Goal: Task Accomplishment & Management: Manage account settings

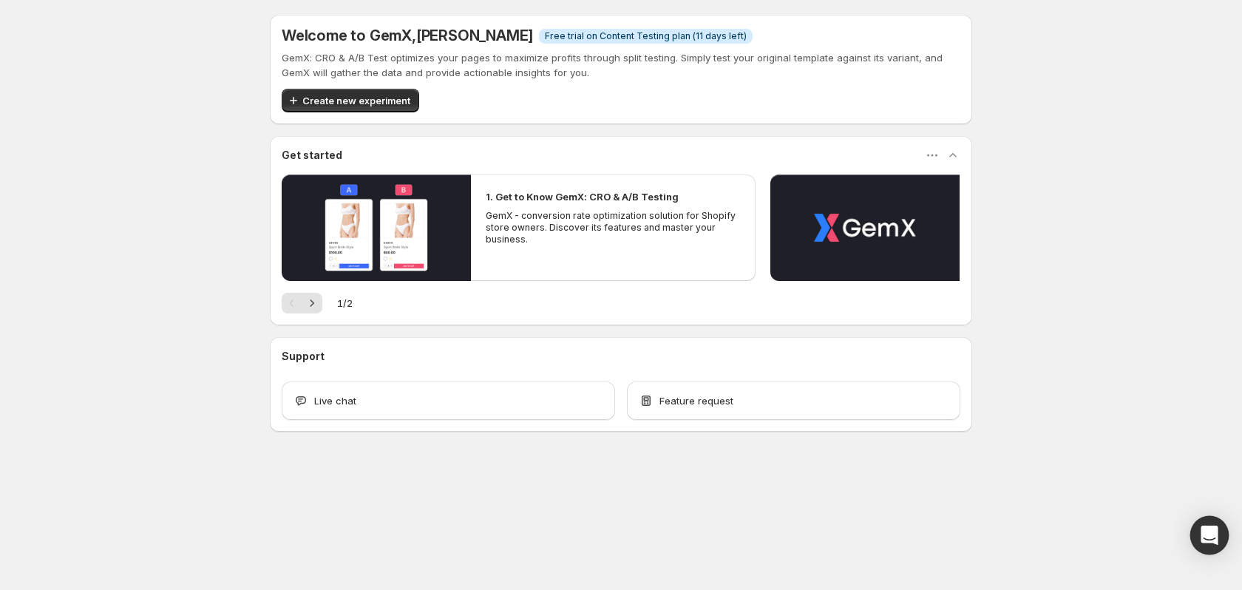
click at [1217, 534] on div "Open Intercom Messenger" at bounding box center [1209, 535] width 39 height 39
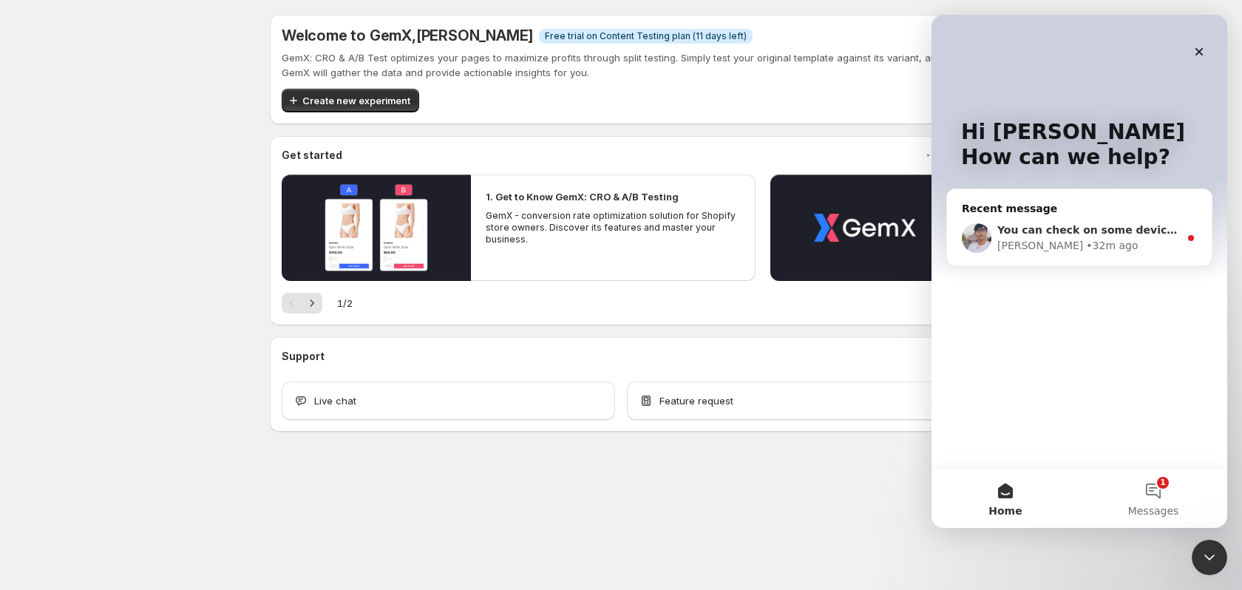
click at [1098, 240] on div "[PERSON_NAME] • 32m ago" at bounding box center [1088, 246] width 182 height 16
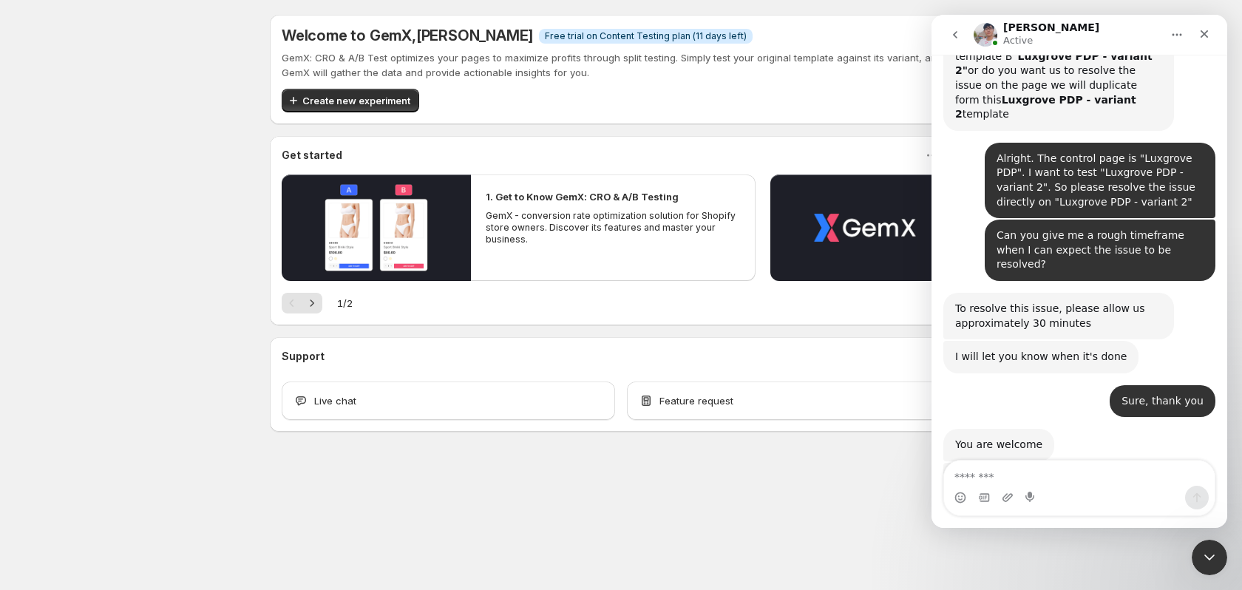
scroll to position [4860, 0]
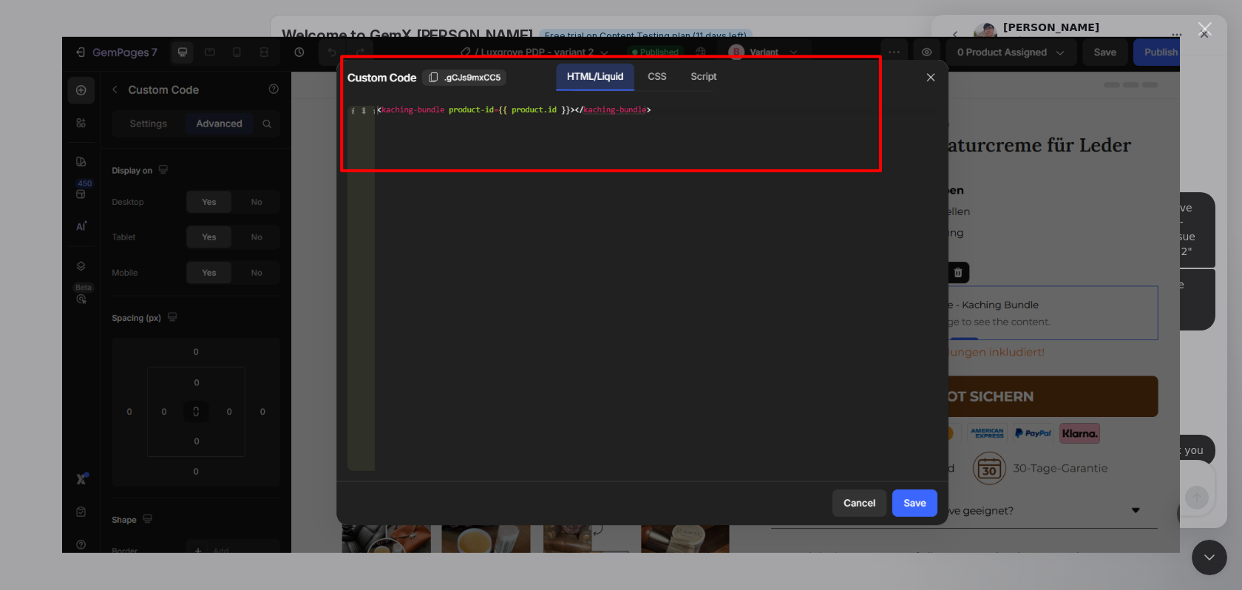
click at [1188, 262] on div "Intercom messenger" at bounding box center [621, 295] width 1242 height 590
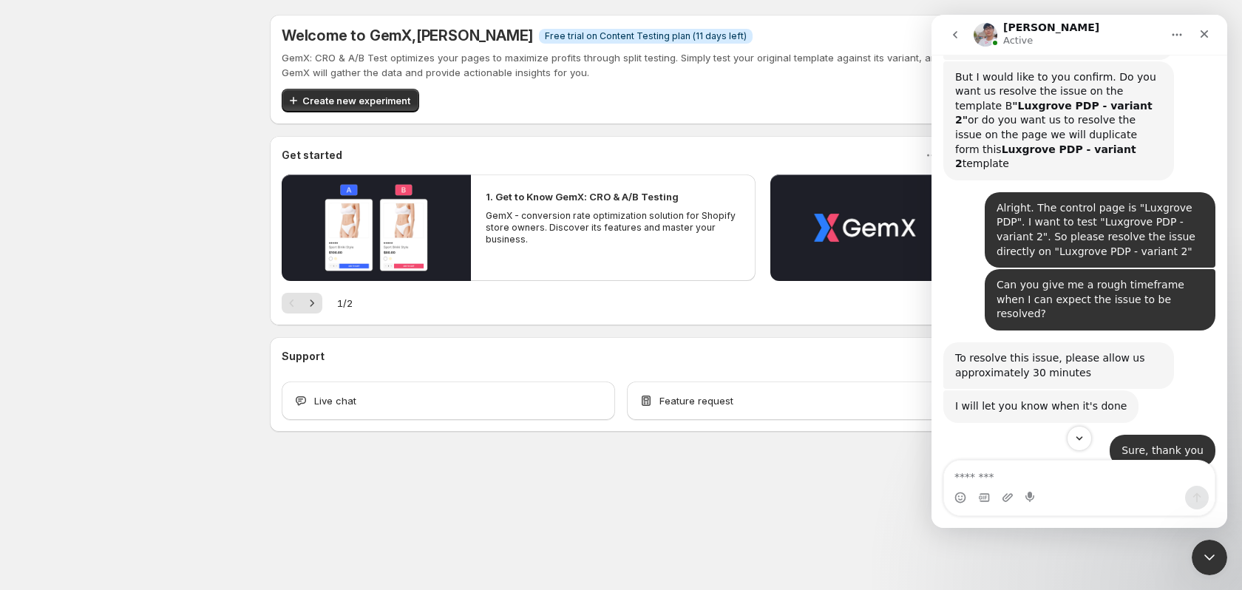
scroll to position [4910, 0]
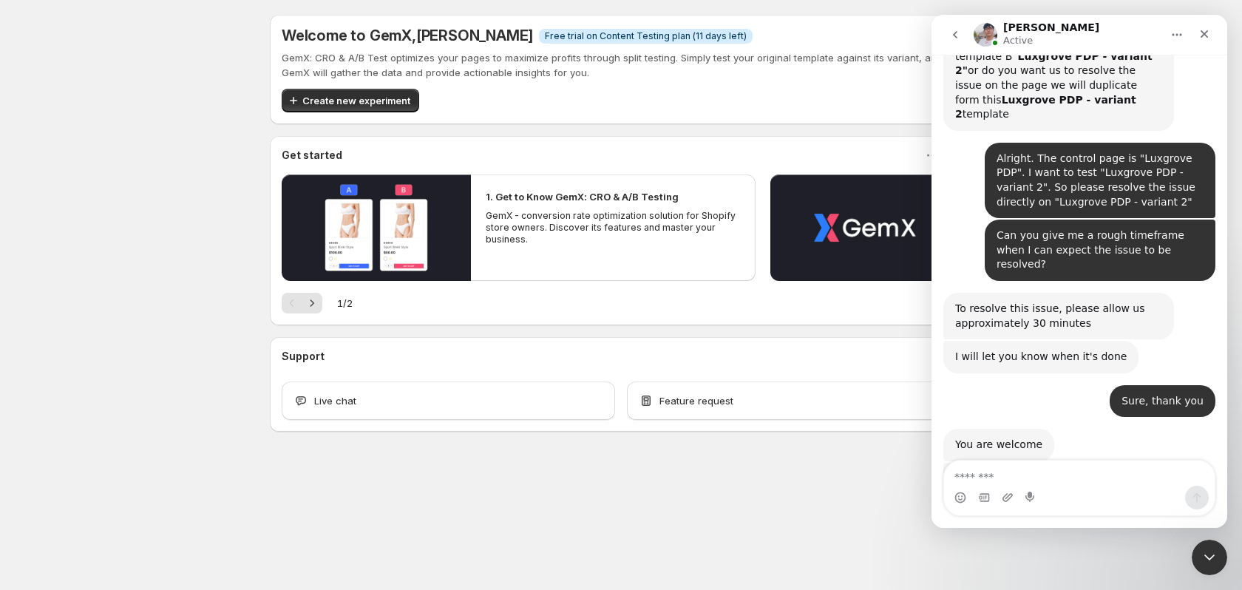
click at [499, 507] on div "Welcome to GemX , [PERSON_NAME] Info Free trial on Content Testing plan (11 day…" at bounding box center [621, 255] width 738 height 511
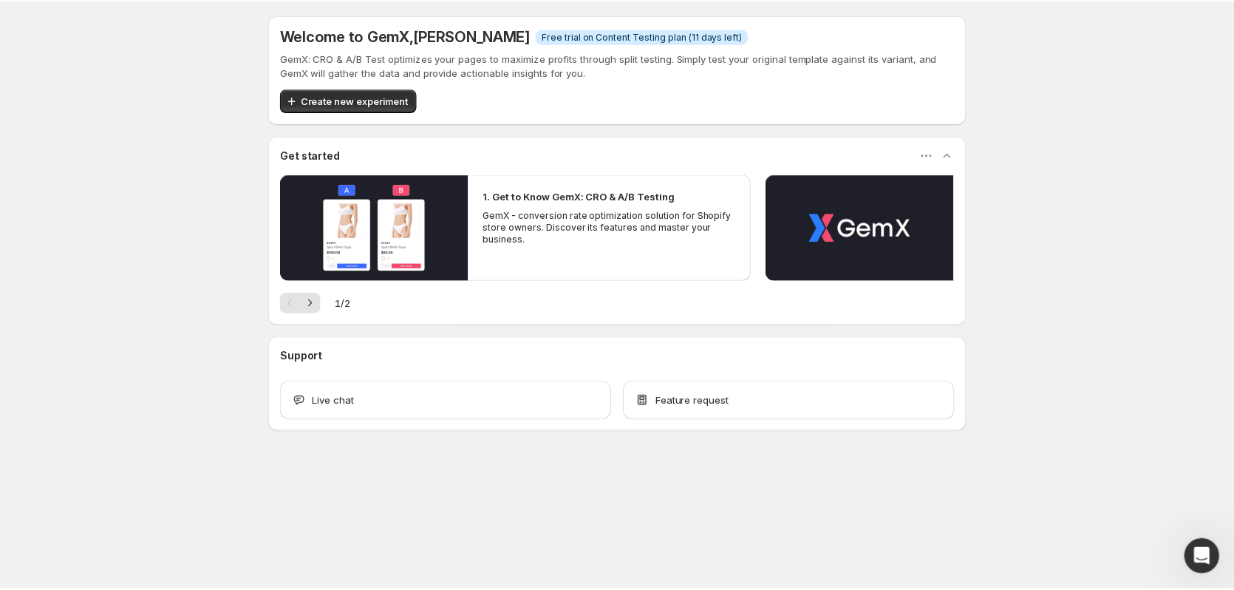
scroll to position [3348, 0]
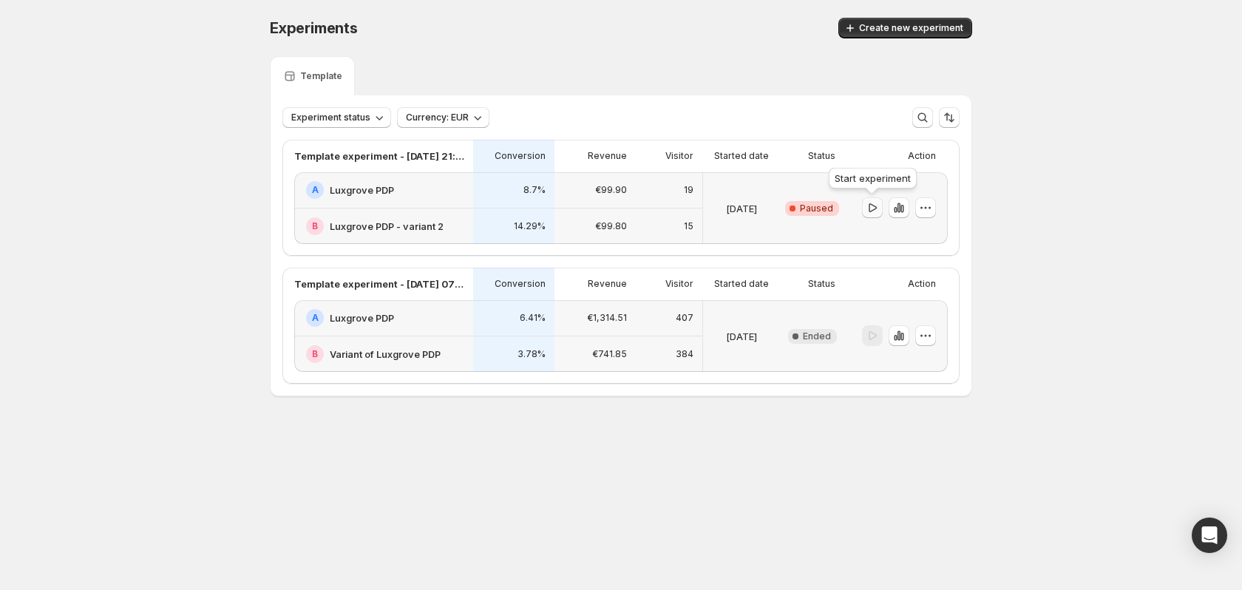
click at [872, 208] on icon "button" at bounding box center [872, 207] width 15 height 15
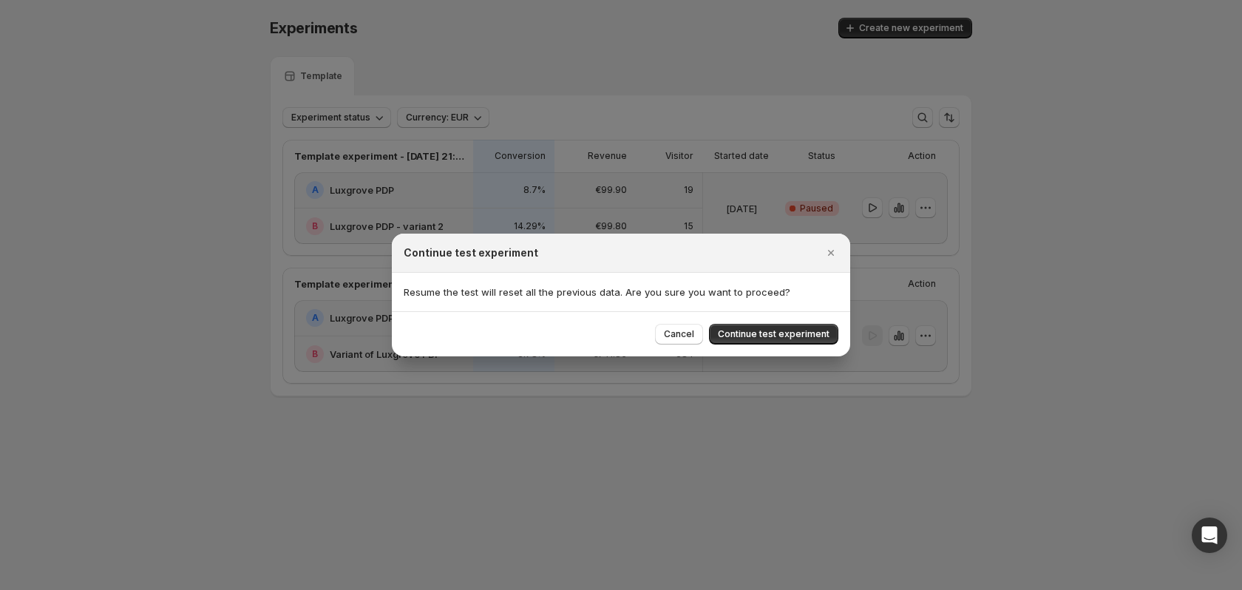
click at [796, 340] on button "Continue test experiment" at bounding box center [773, 334] width 129 height 21
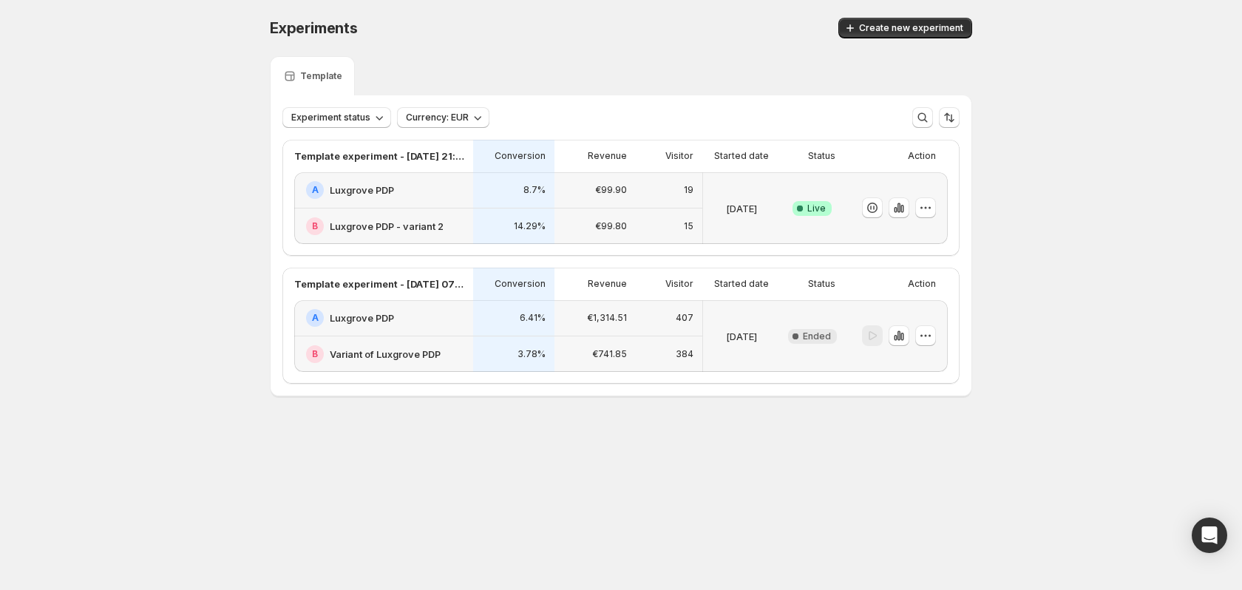
click at [455, 207] on div "A Luxgrove PDP" at bounding box center [383, 190] width 179 height 36
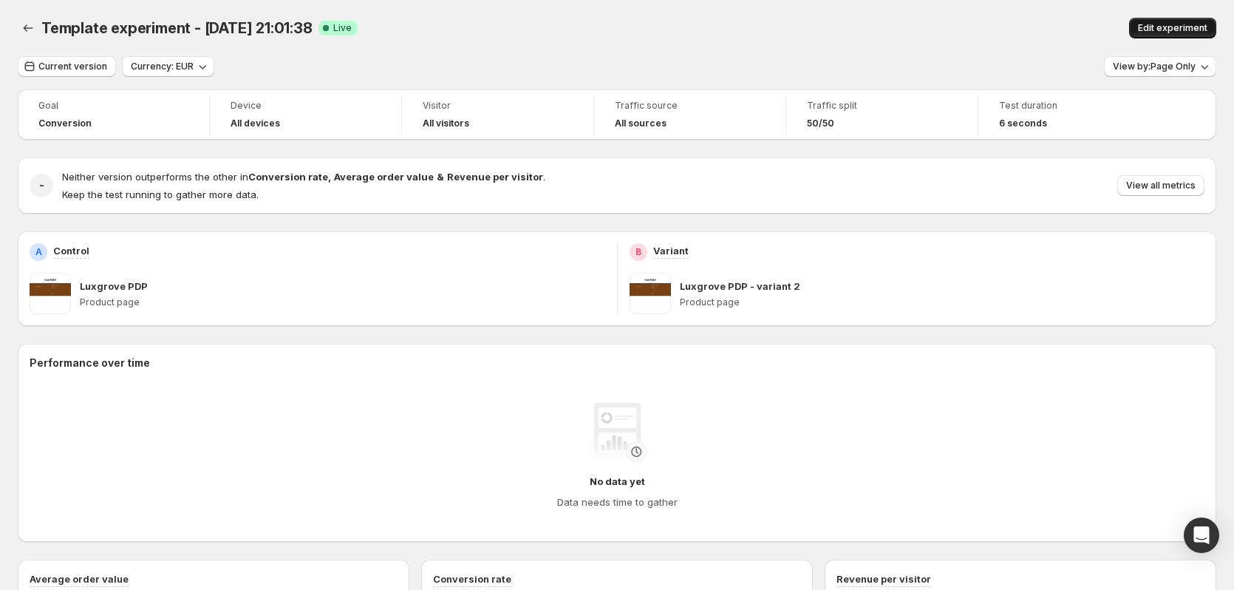
click at [1177, 24] on span "Edit experiment" at bounding box center [1172, 28] width 69 height 12
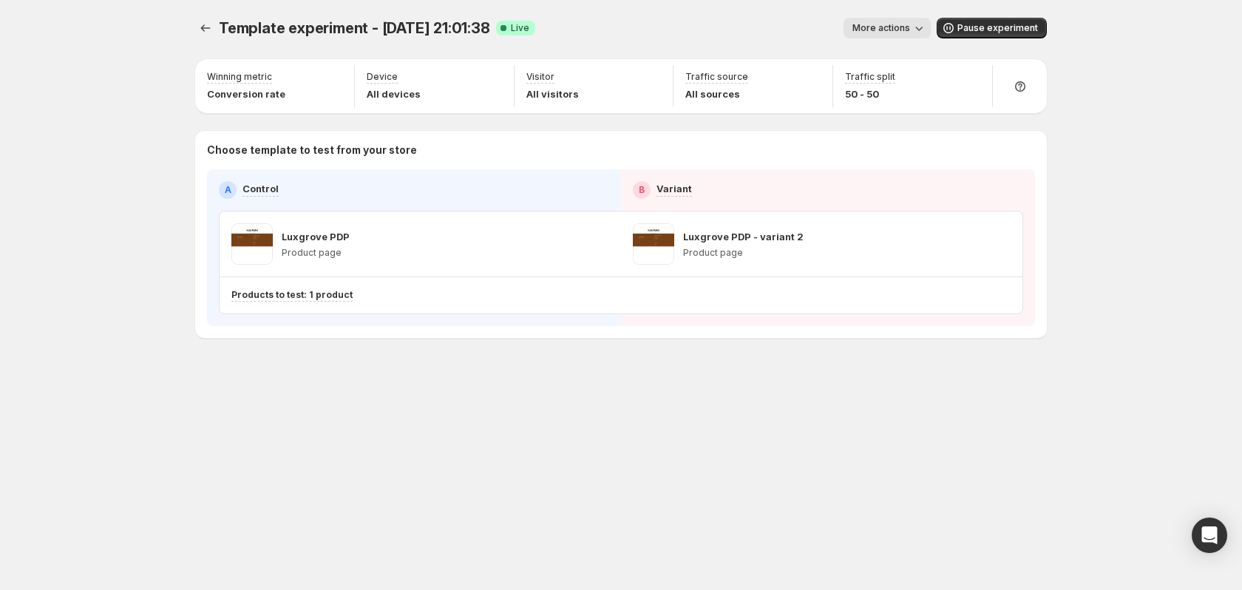
click at [914, 24] on button "More actions" at bounding box center [886, 28] width 87 height 21
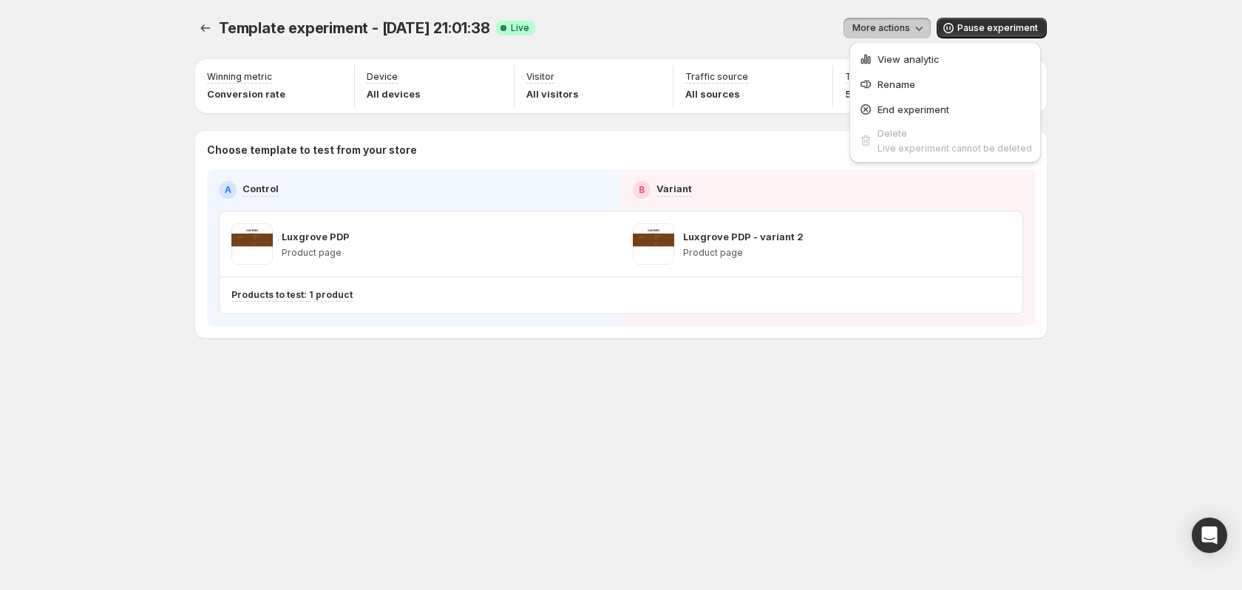
click at [698, 24] on div "More actions" at bounding box center [739, 28] width 384 height 21
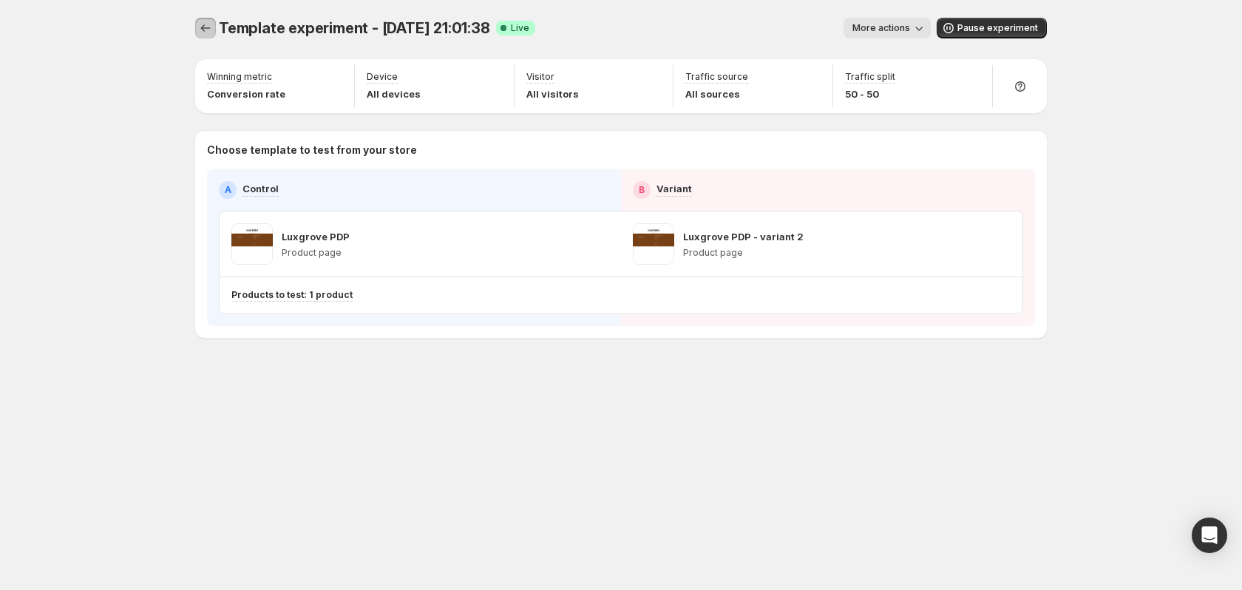
click at [203, 26] on icon "Experiments" at bounding box center [205, 28] width 15 height 15
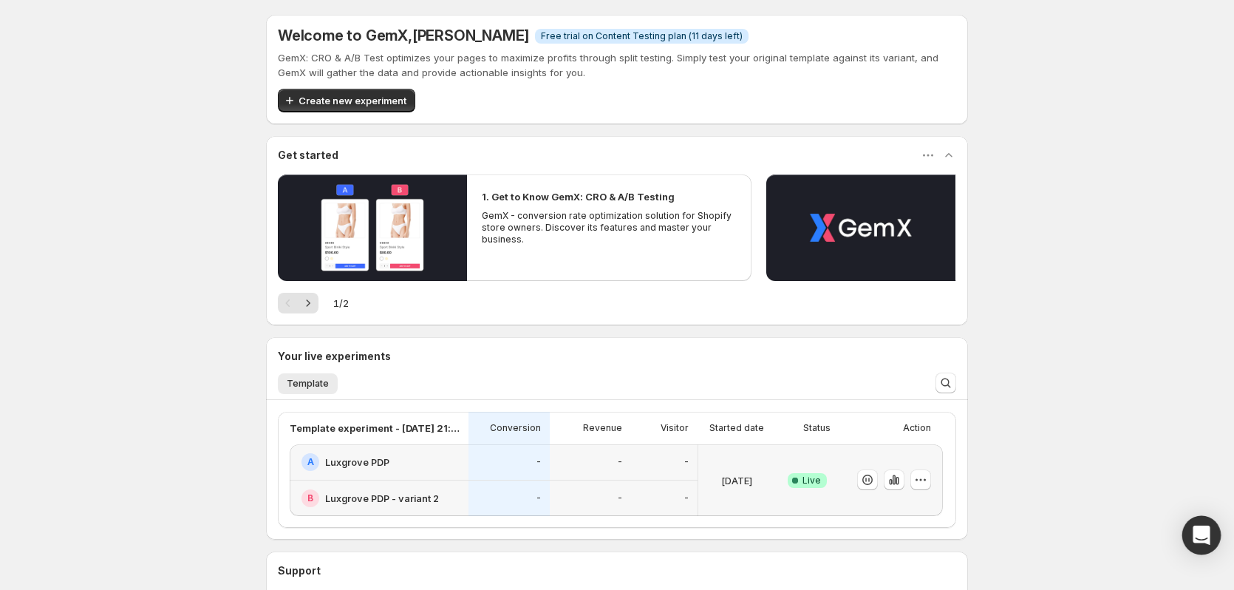
click at [1208, 525] on div "Open Intercom Messenger" at bounding box center [1202, 535] width 39 height 39
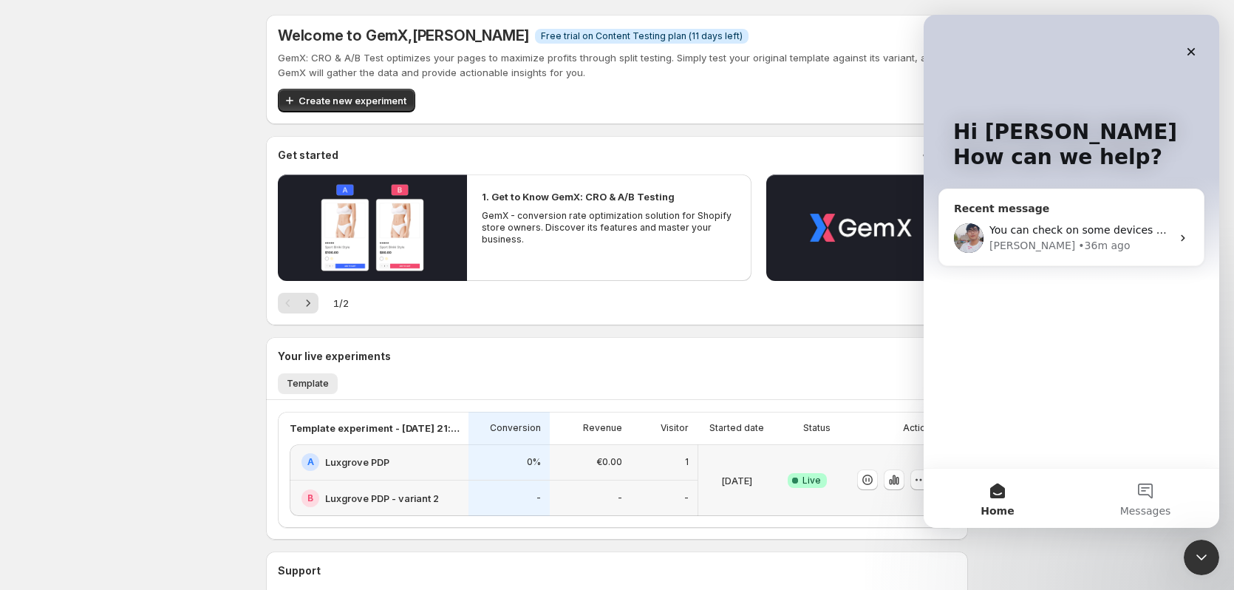
click at [1078, 248] on div "• 36m ago" at bounding box center [1104, 246] width 52 height 16
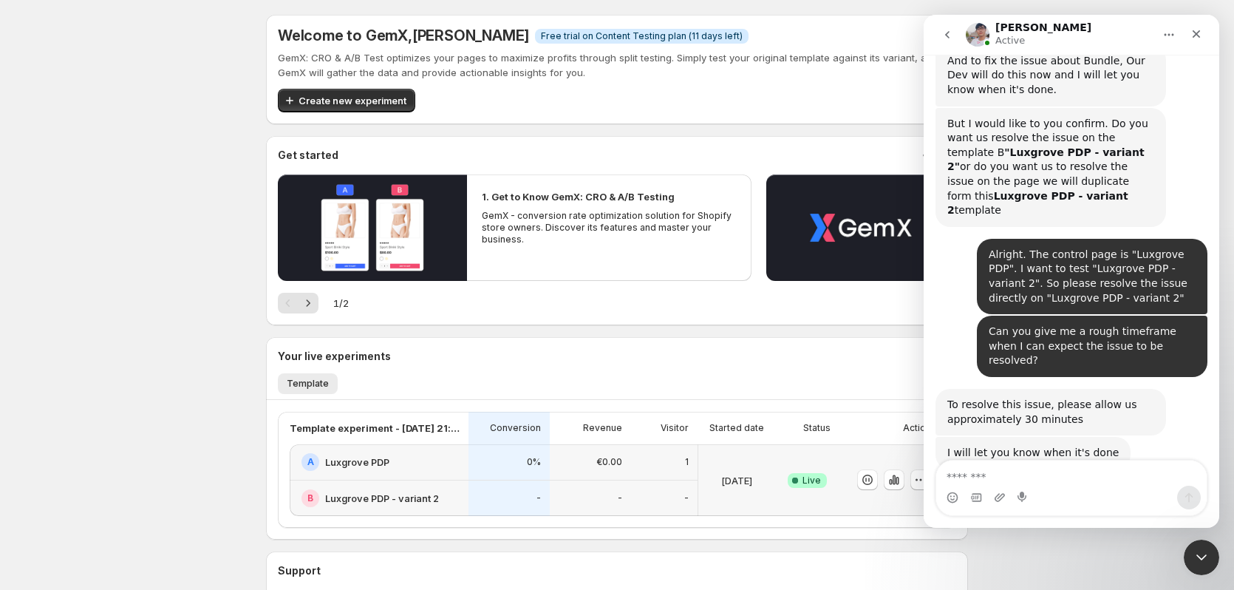
scroll to position [4910, 0]
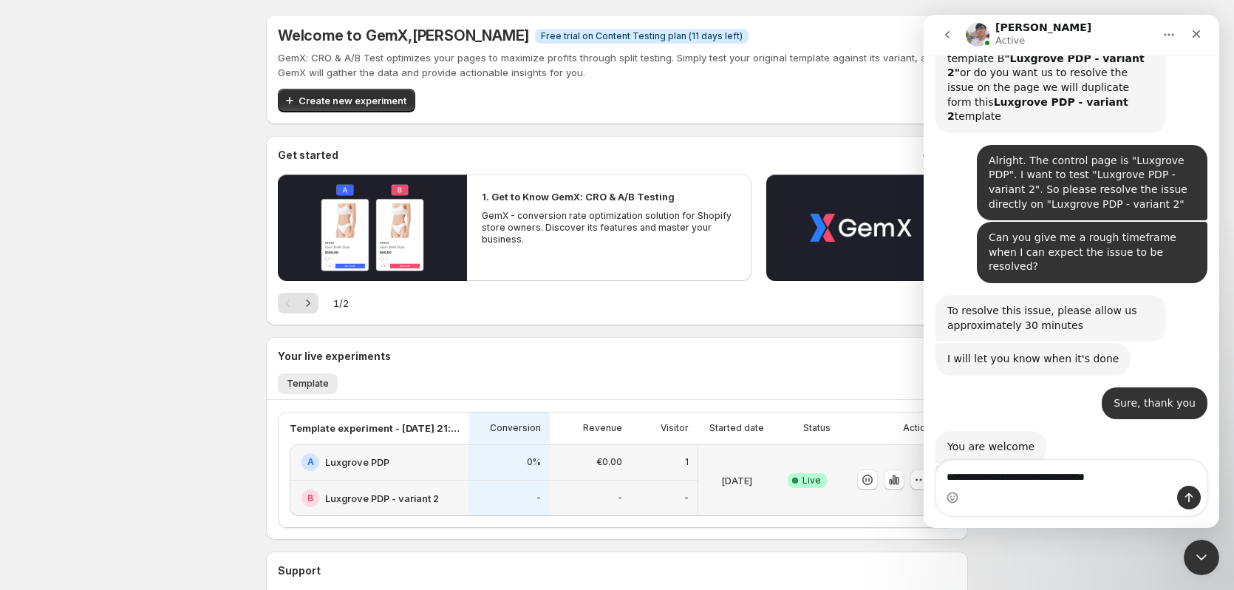
type textarea "**********"
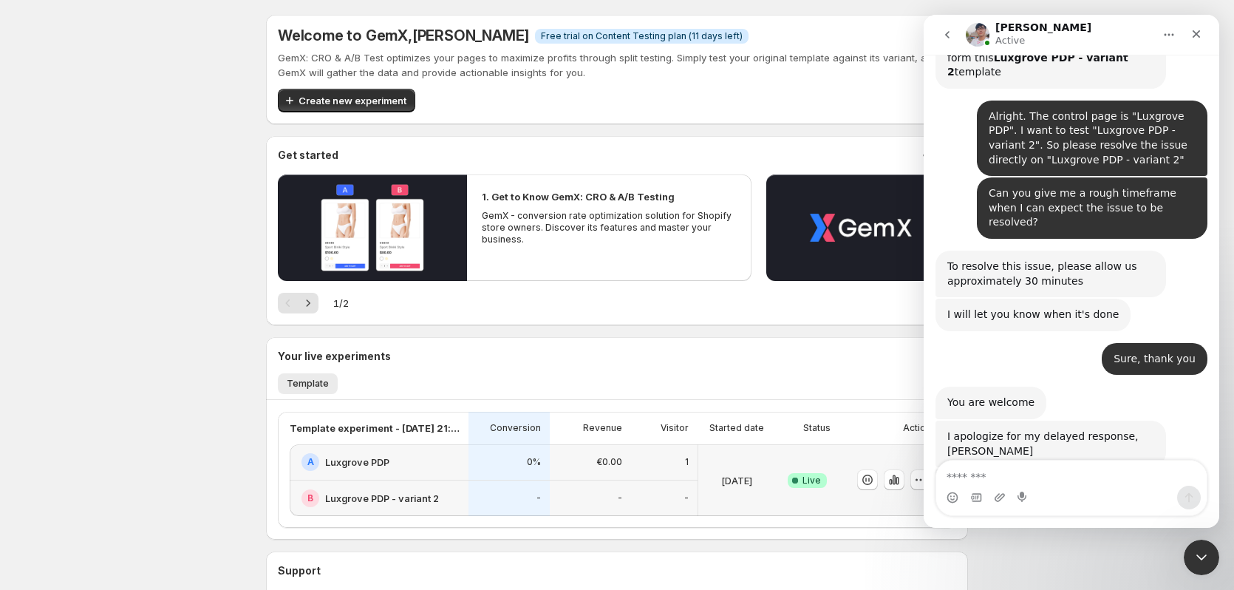
click at [207, 377] on div "Welcome to GemX , Julian Wlodarczyk Info Free trial on Content Testing plan (11…" at bounding box center [617, 363] width 1234 height 726
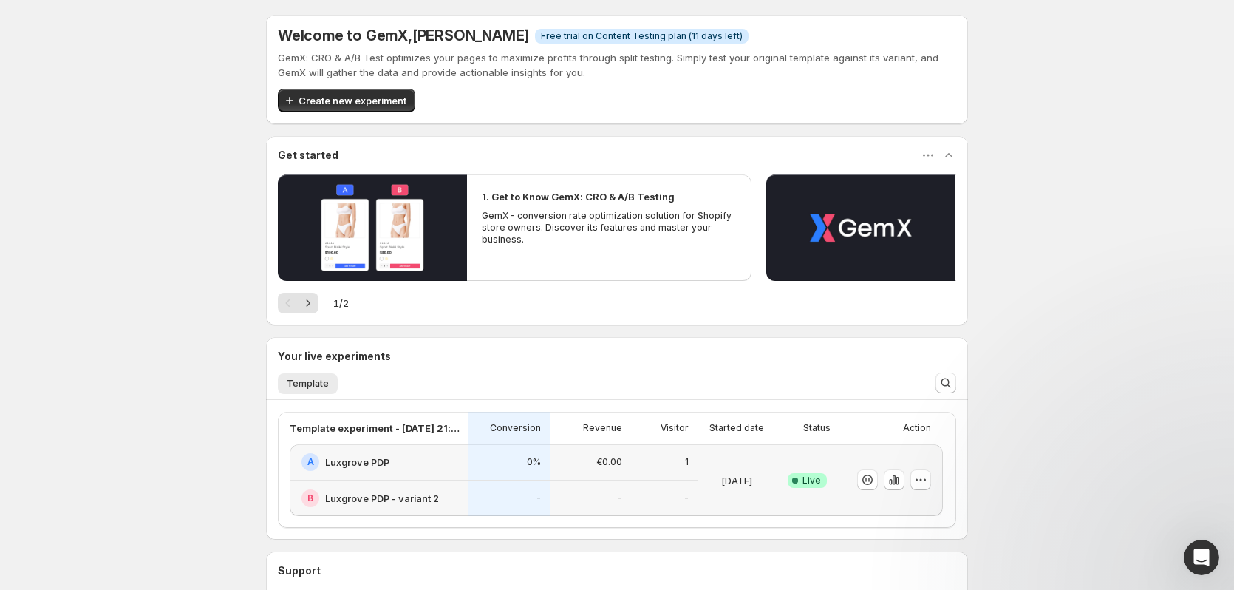
scroll to position [3544, 0]
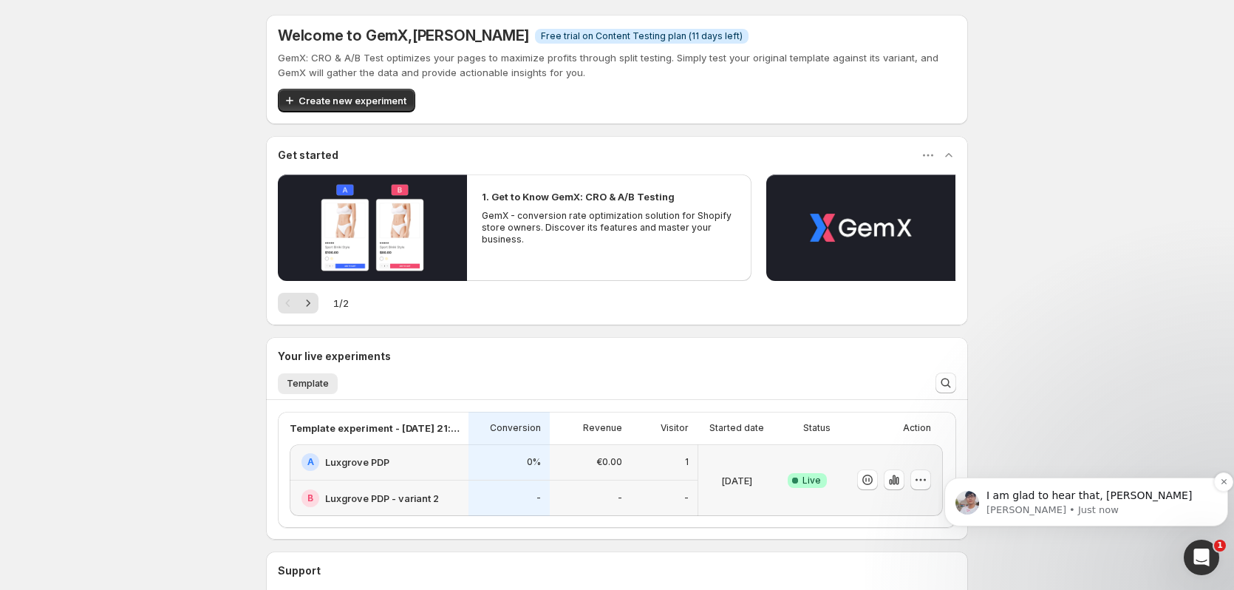
click at [1081, 514] on p "Antony • Just now" at bounding box center [1098, 509] width 223 height 13
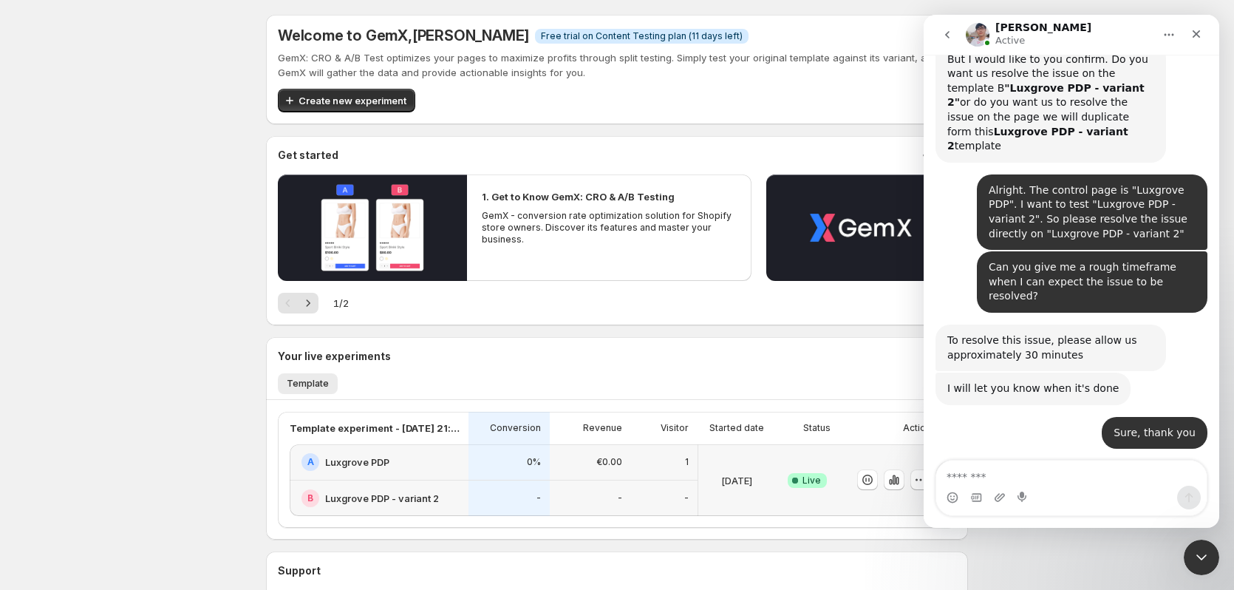
scroll to position [5079, 0]
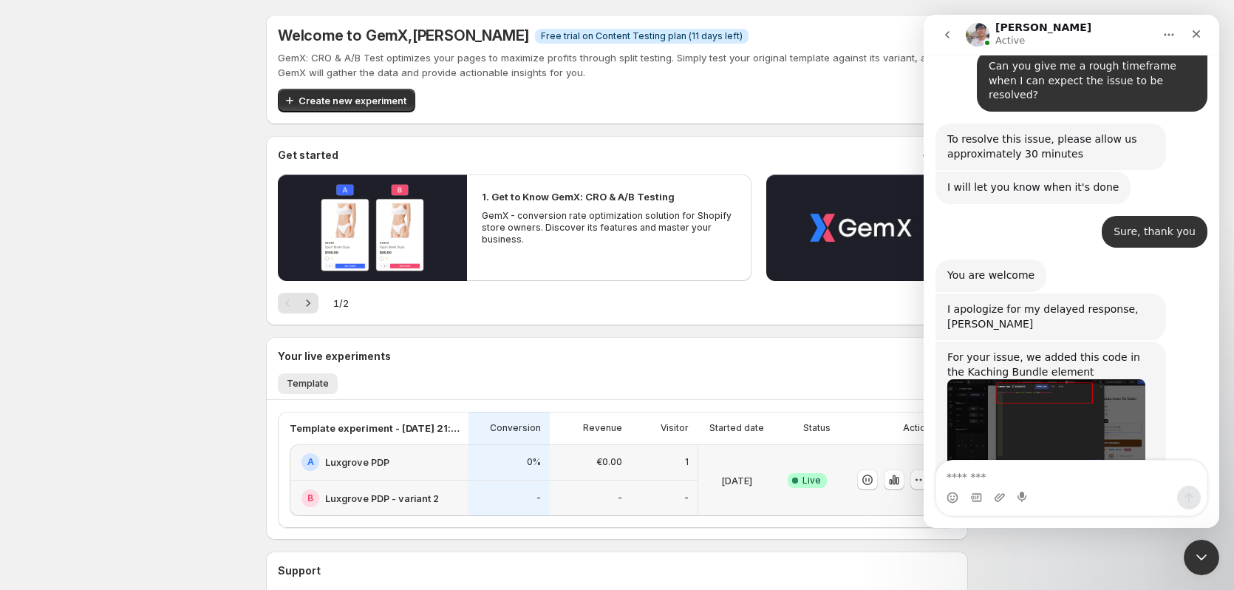
click at [180, 299] on div "Welcome to GemX , Julian Wlodarczyk Info Free trial on Content Testing plan (11…" at bounding box center [617, 363] width 1234 height 726
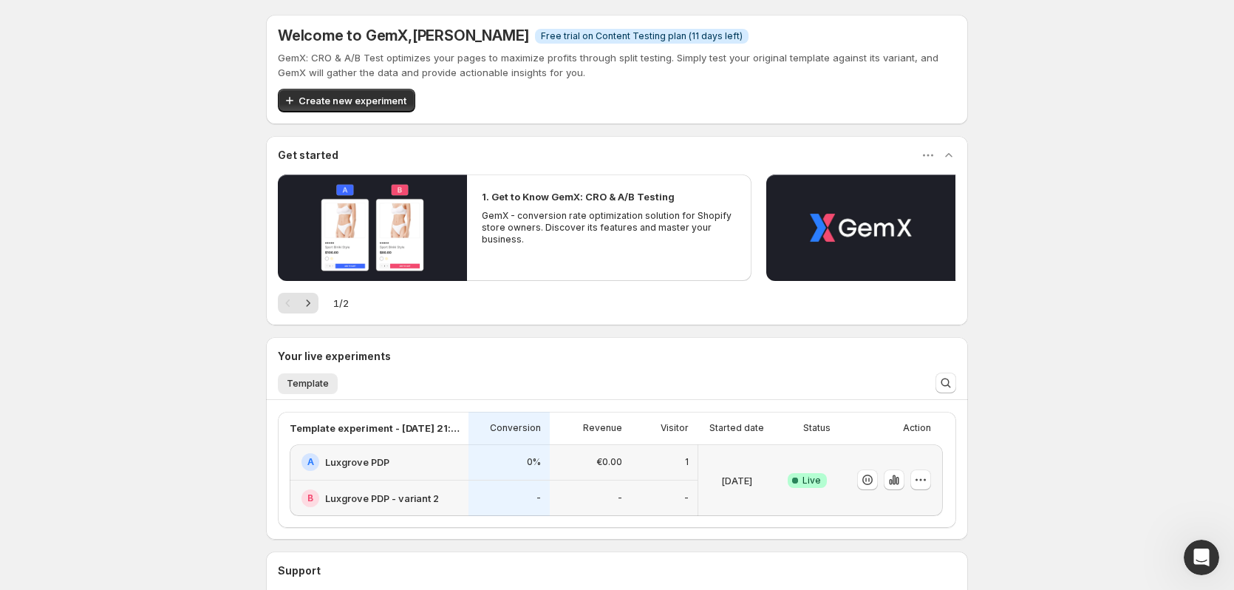
scroll to position [0, 0]
click at [451, 458] on div "A Luxgrove PDP" at bounding box center [381, 462] width 158 height 18
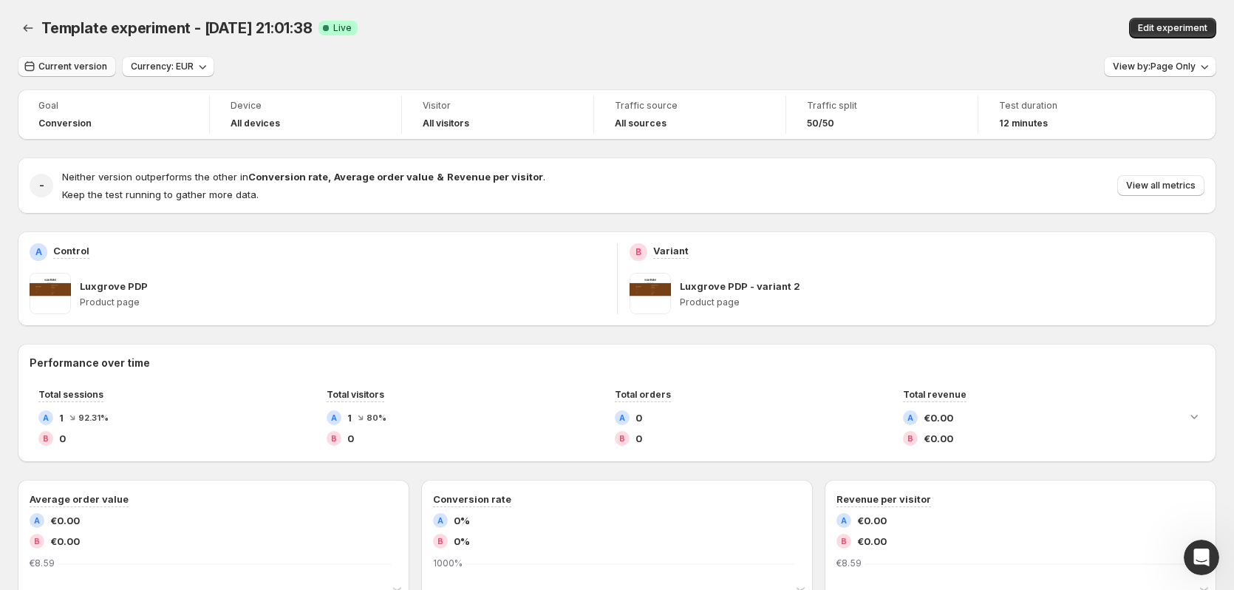
click at [94, 61] on button "Current version" at bounding box center [67, 66] width 98 height 21
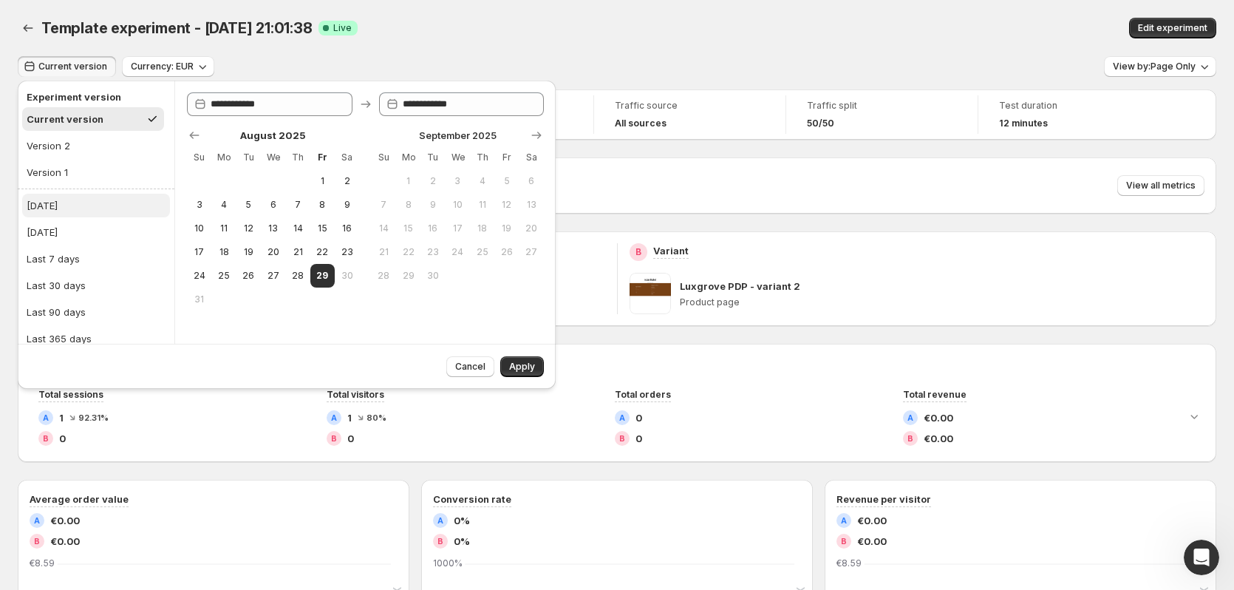
click at [86, 200] on button "Today" at bounding box center [96, 206] width 148 height 24
click at [523, 363] on span "Apply" at bounding box center [522, 367] width 26 height 12
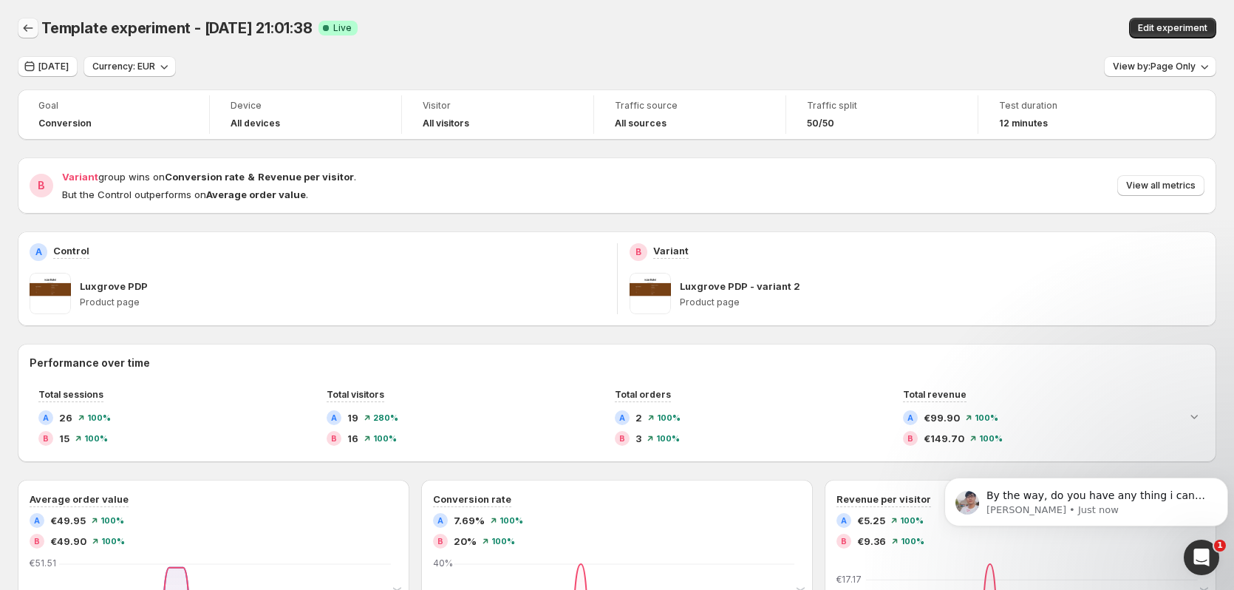
click at [25, 20] on button "Back" at bounding box center [28, 28] width 21 height 21
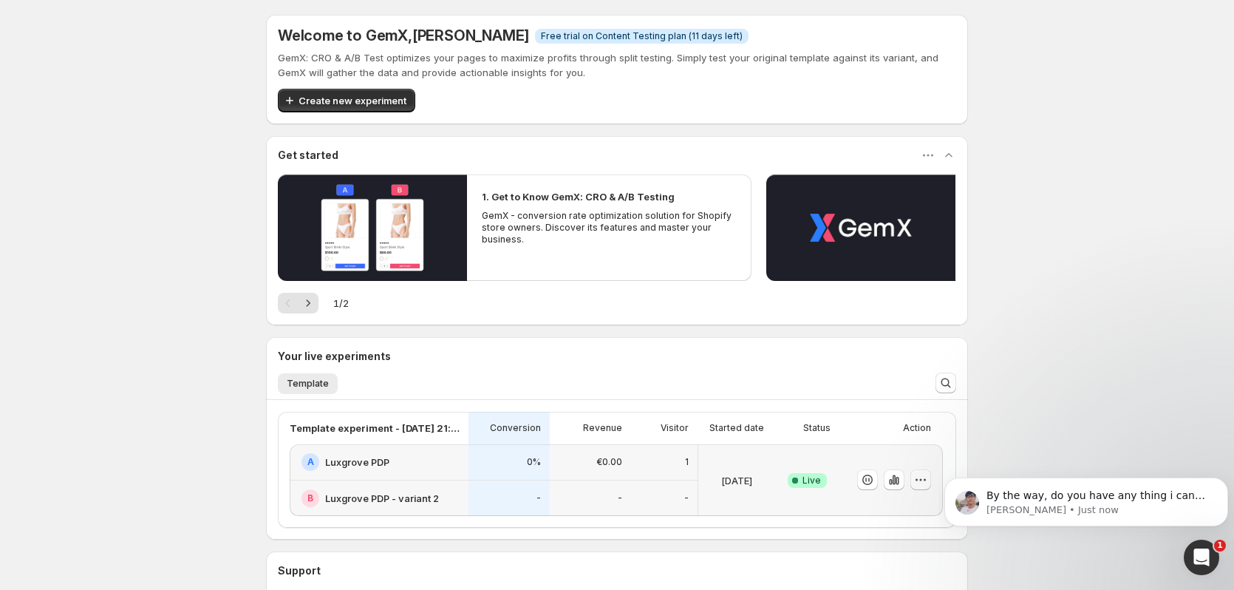
click at [918, 477] on icon "button" at bounding box center [921, 479] width 15 height 15
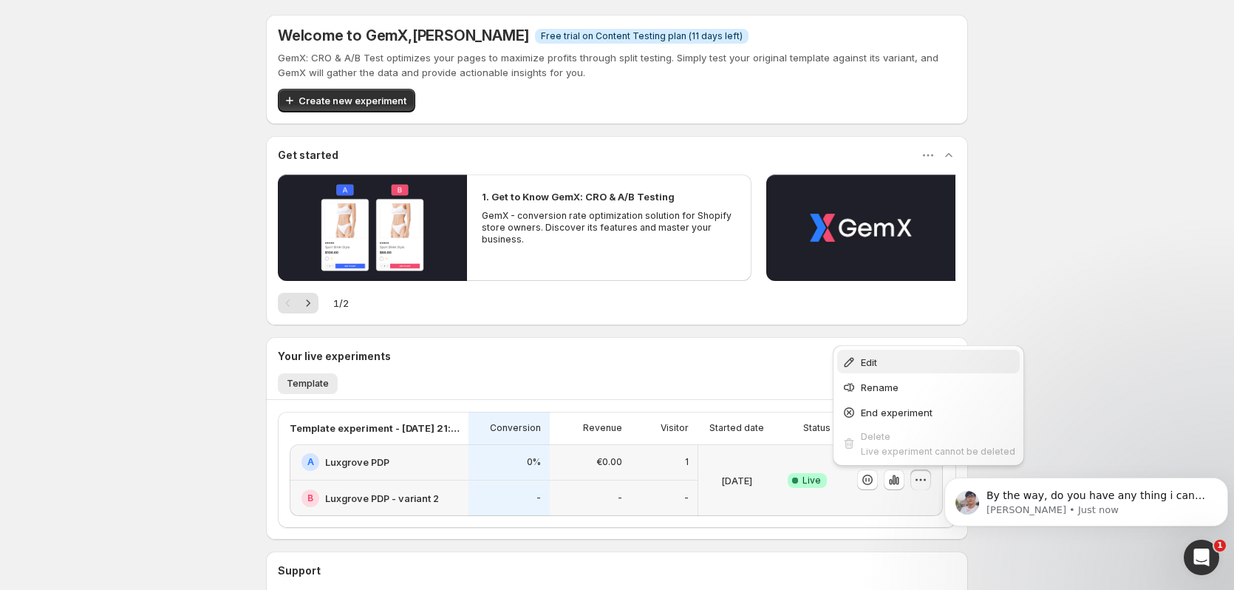
click at [905, 367] on span "Edit" at bounding box center [938, 362] width 154 height 15
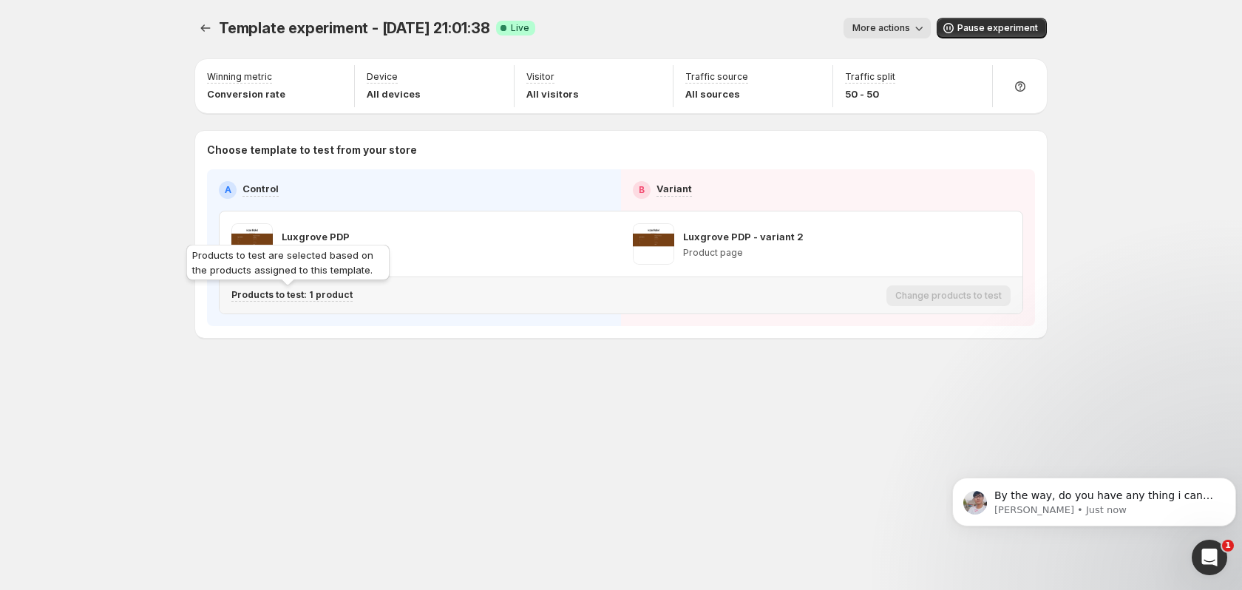
click at [326, 297] on p "Products to test: 1 product" at bounding box center [291, 295] width 121 height 12
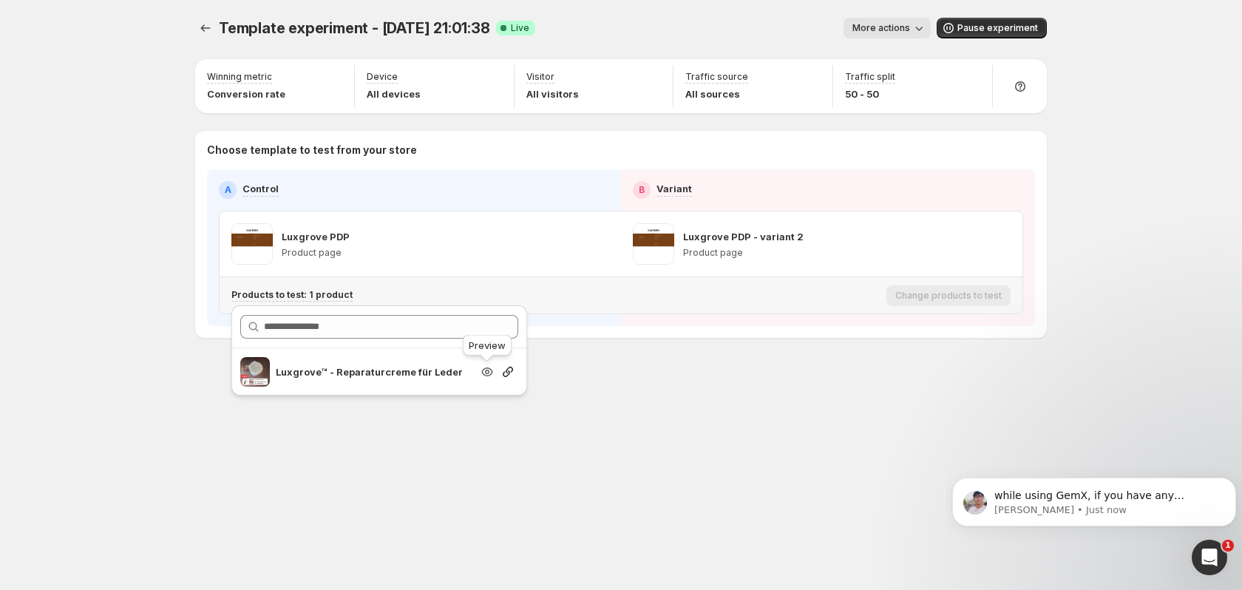
click at [489, 373] on icon "Search for and select a customer segment" at bounding box center [487, 372] width 4 height 4
